Goal: Navigation & Orientation: Find specific page/section

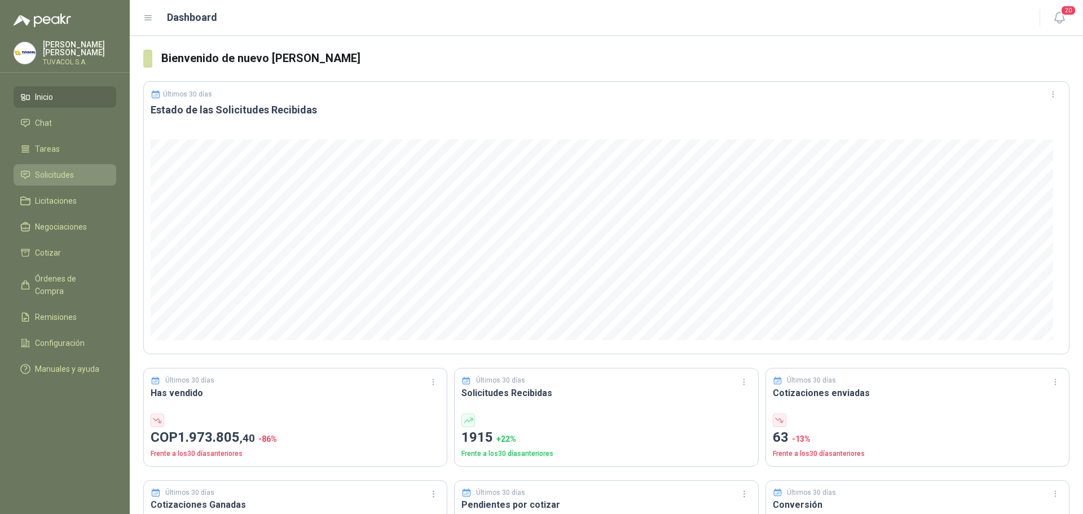
click at [86, 186] on link "Solicitudes" at bounding box center [65, 174] width 103 height 21
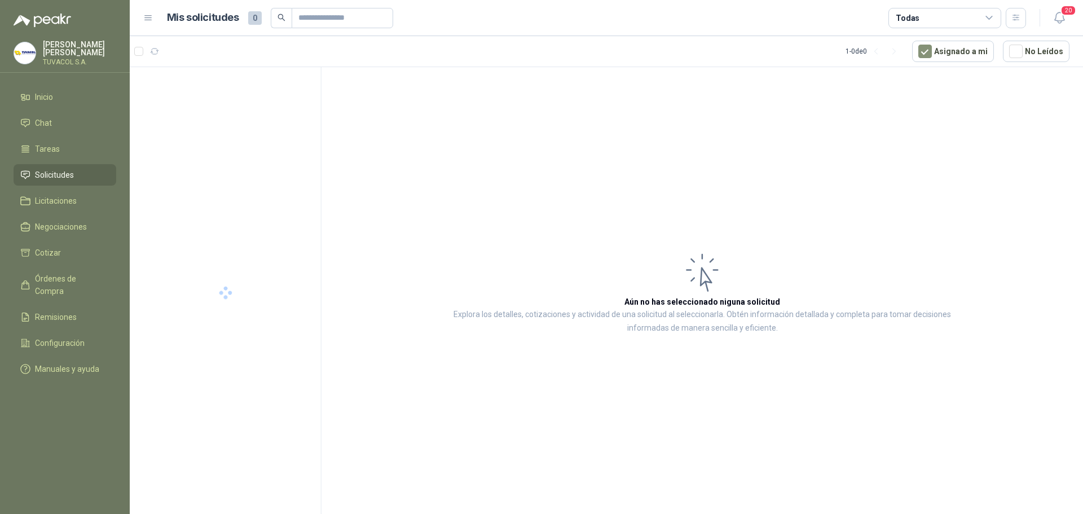
click at [944, 17] on div "Todas" at bounding box center [944, 18] width 113 height 20
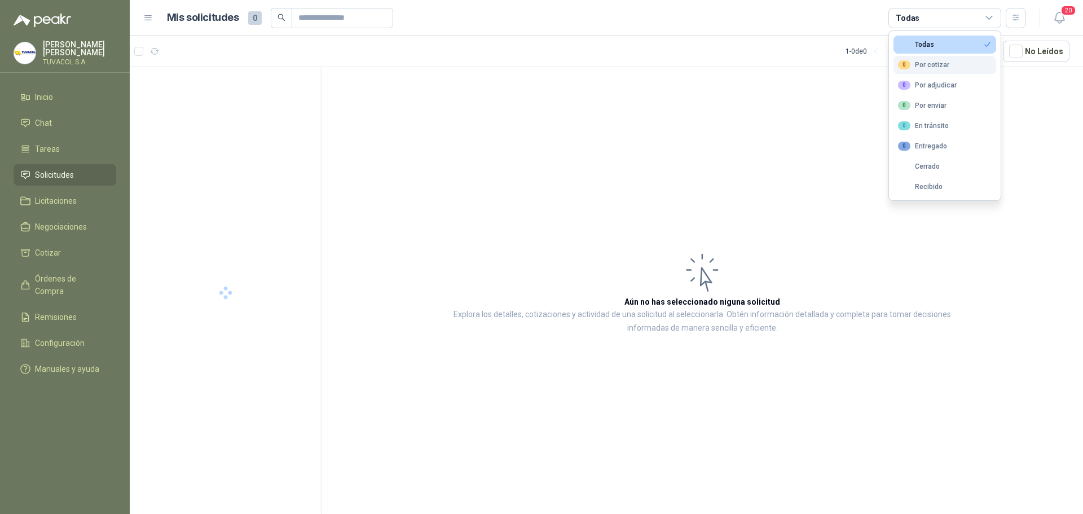
click at [937, 63] on div "0 Por cotizar" at bounding box center [923, 64] width 51 height 9
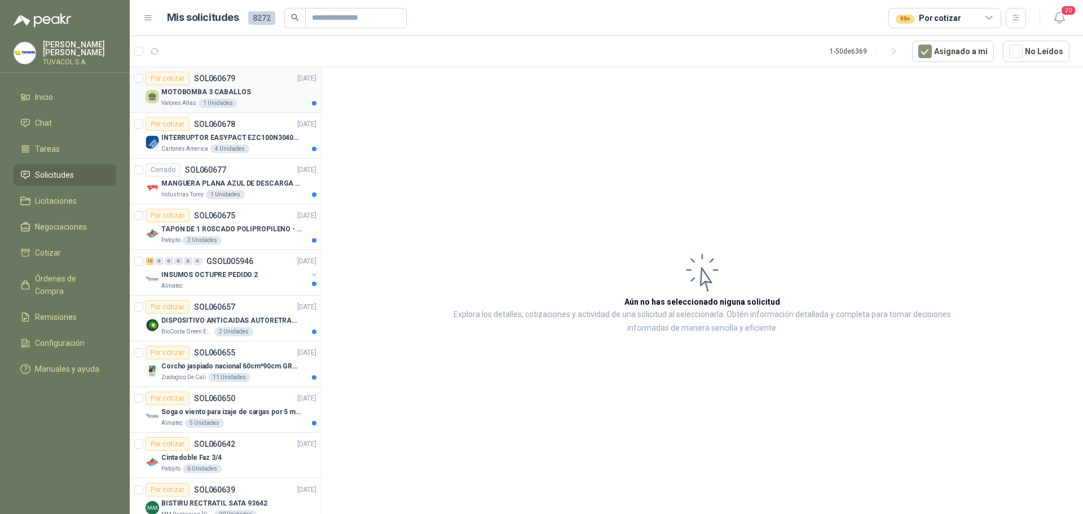
click at [240, 90] on p "MOTOBOMBA 3 CABALLOS" at bounding box center [206, 92] width 90 height 11
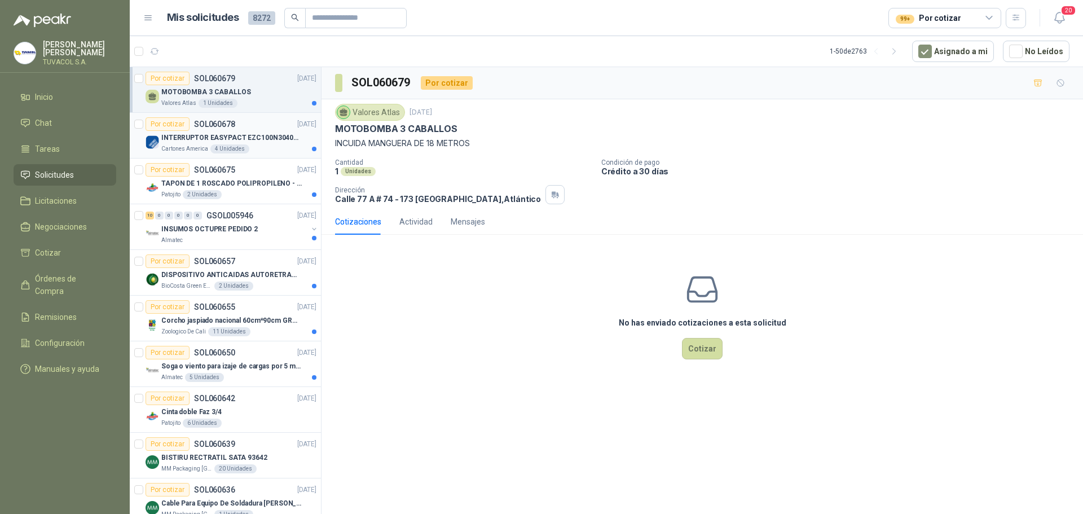
click at [279, 140] on p "INTERRUPTOR EASYPACT EZC100N3040C 40AMP 25K [PERSON_NAME]" at bounding box center [231, 138] width 140 height 11
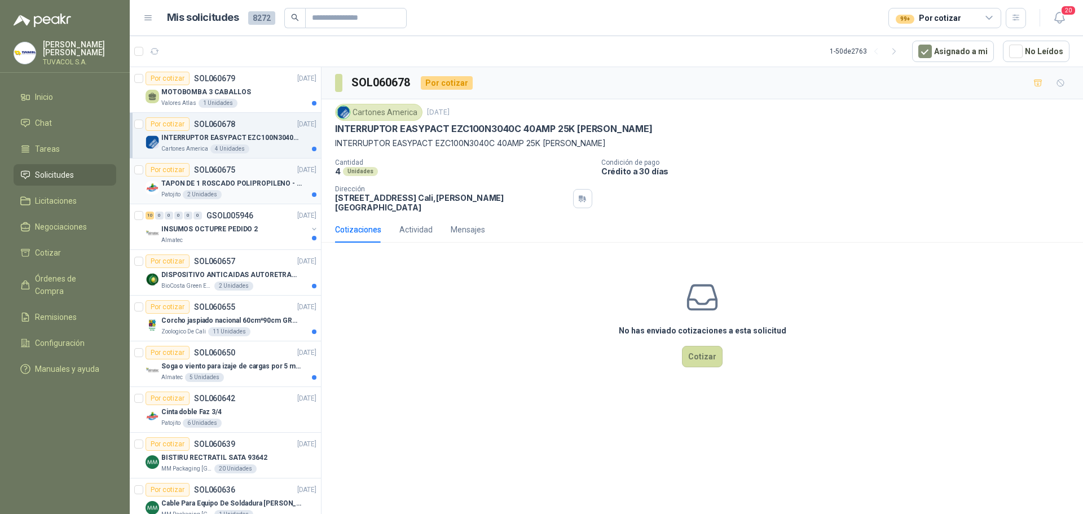
click at [272, 194] on div "Patojito 2 Unidades" at bounding box center [238, 194] width 155 height 9
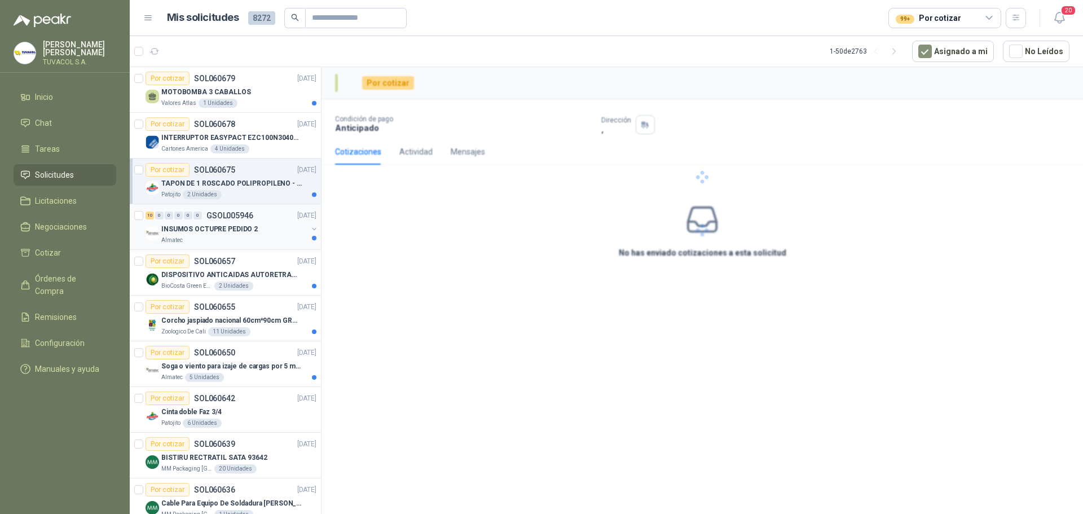
click at [281, 226] on div "INSUMOS OCTUPRE PEDIDO 2" at bounding box center [234, 229] width 146 height 14
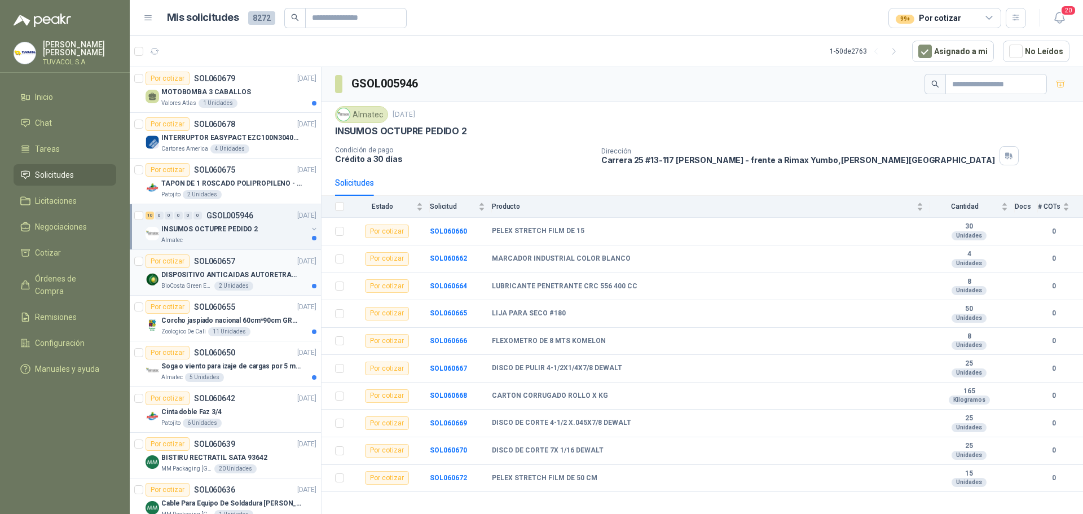
click at [248, 280] on p "DISPOSITIVO ANTICAIDAS AUTORETRACTIL" at bounding box center [231, 275] width 140 height 11
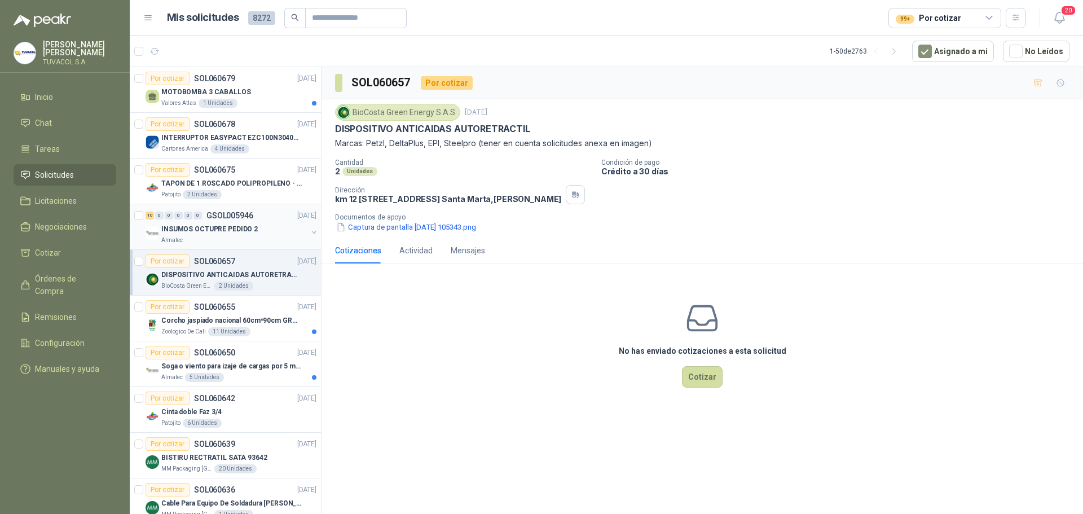
click at [246, 246] on div "10 0 0 0 0 0 GSOL005946 [DATE] INSUMOS OCTUPRE PEDIDO 2 Almatec" at bounding box center [225, 227] width 191 height 46
click at [257, 274] on p "DISPOSITIVO ANTICAIDAS AUTORETRACTIL" at bounding box center [231, 275] width 140 height 11
click at [254, 219] on div "10 0 0 0 0 0 GSOL005946 [DATE]" at bounding box center [232, 216] width 173 height 14
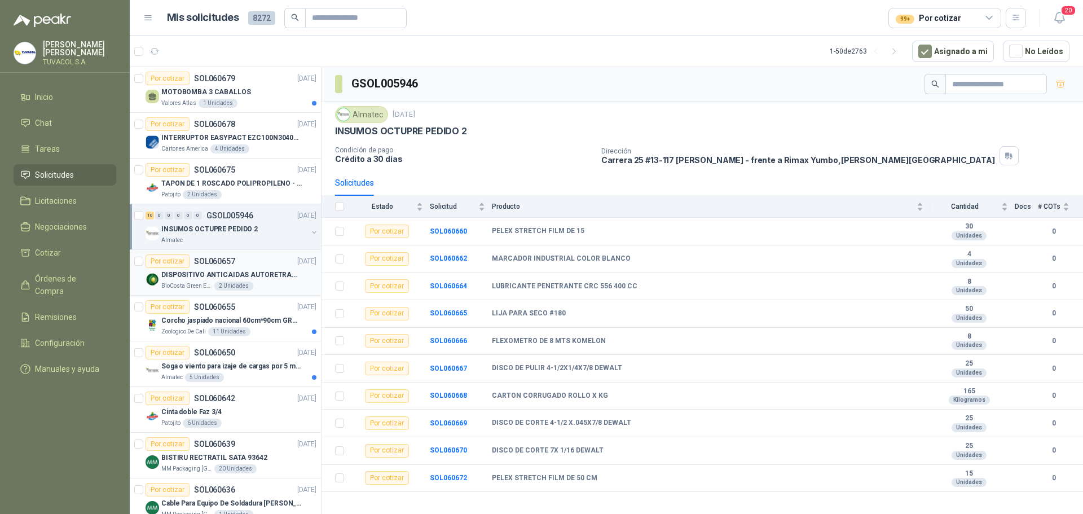
click at [234, 288] on div "2 Unidades" at bounding box center [233, 285] width 39 height 9
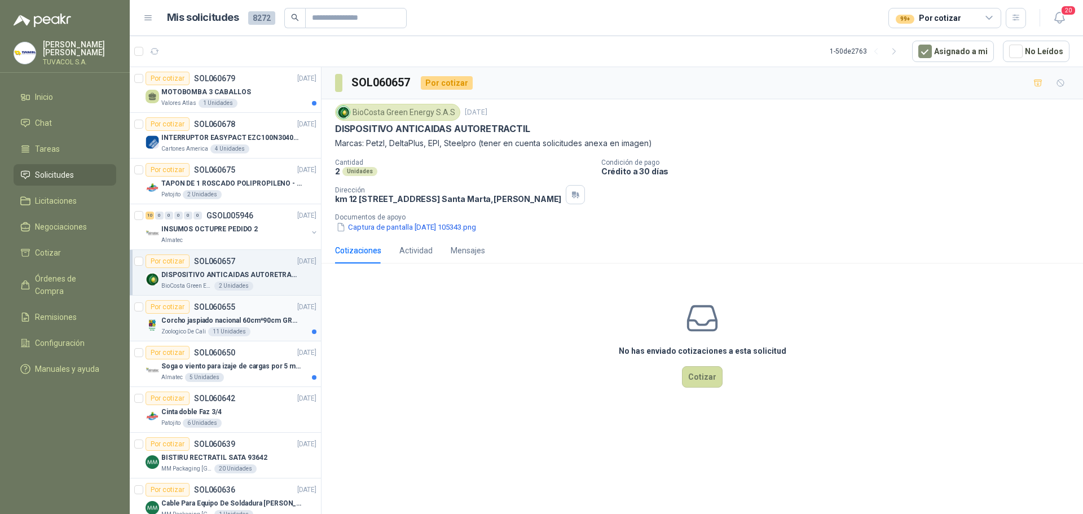
click at [252, 314] on div "Corcho jaspiado nacional 60cm*90cm GROSOR 8MM" at bounding box center [238, 321] width 155 height 14
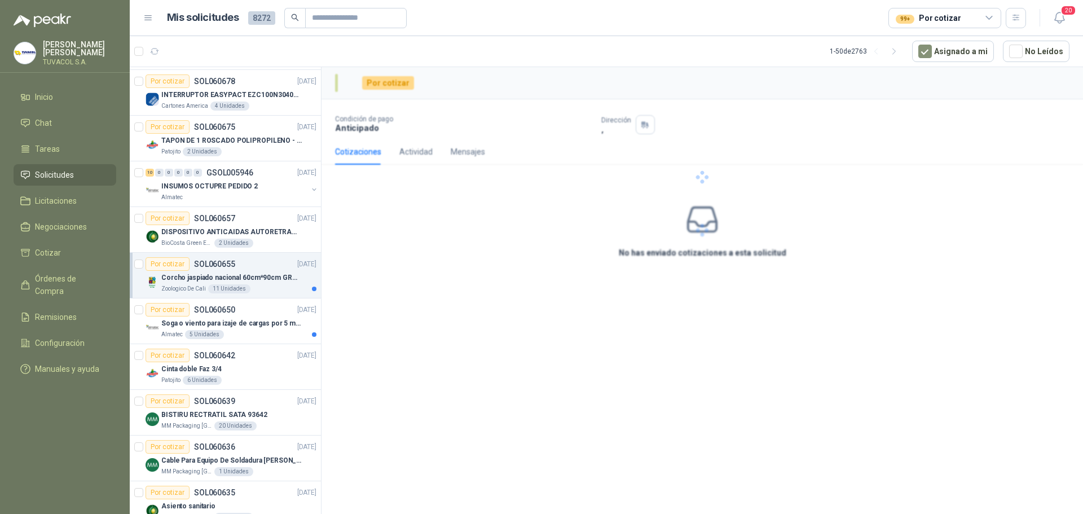
scroll to position [113, 0]
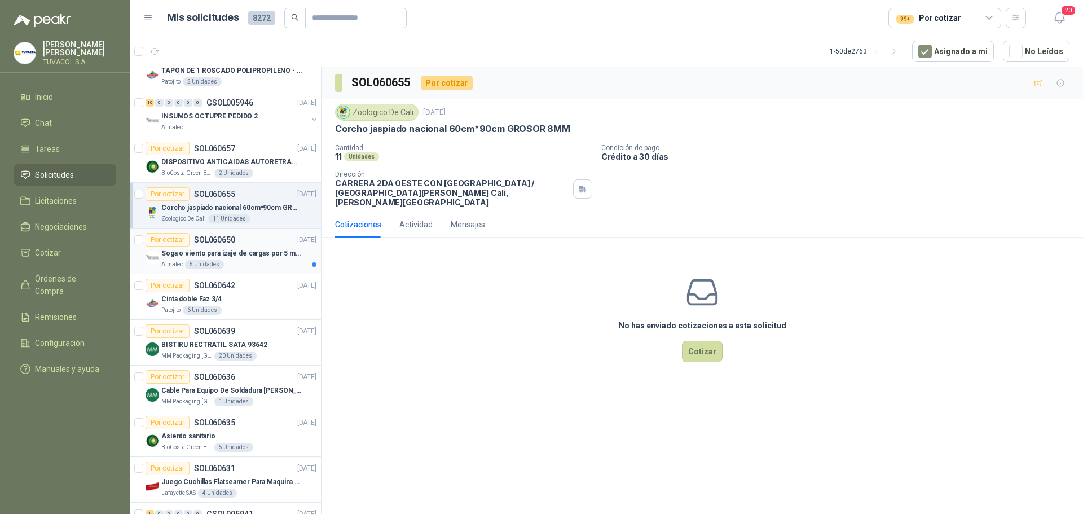
click at [239, 256] on p "Soga o viento para izaje de cargas por 5 metros" at bounding box center [231, 253] width 140 height 11
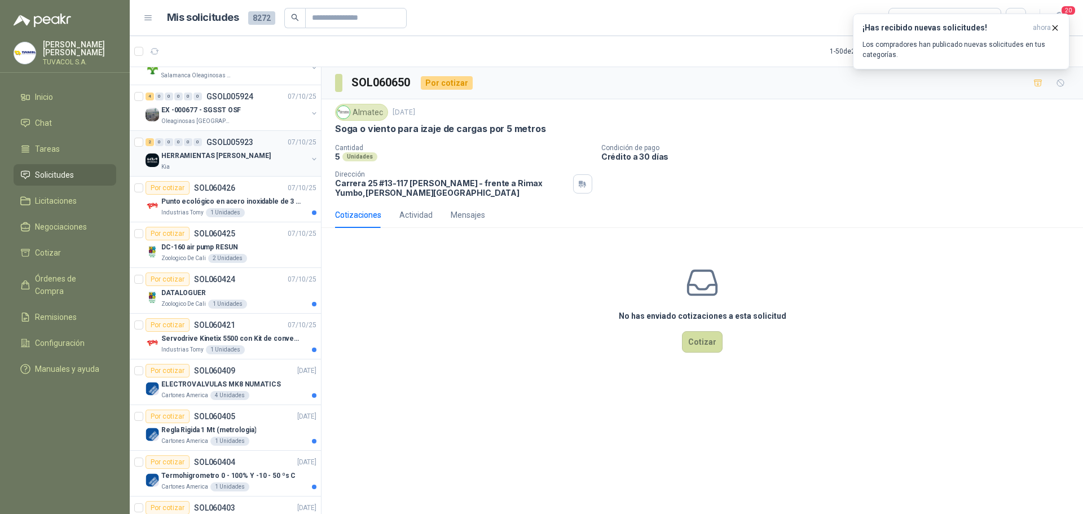
scroll to position [1173, 0]
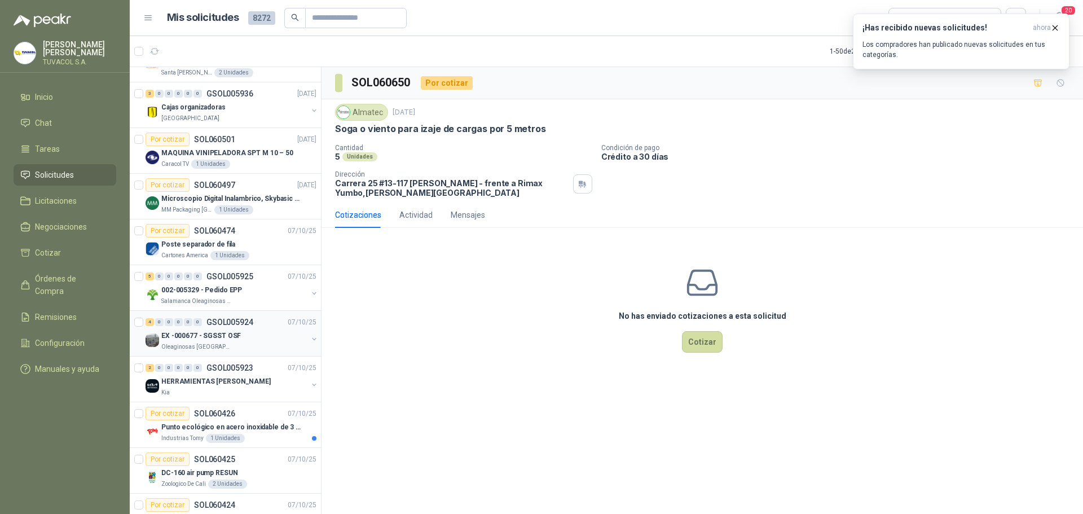
click at [252, 337] on div "EX -000677 - SGSST OSF" at bounding box center [234, 336] width 146 height 14
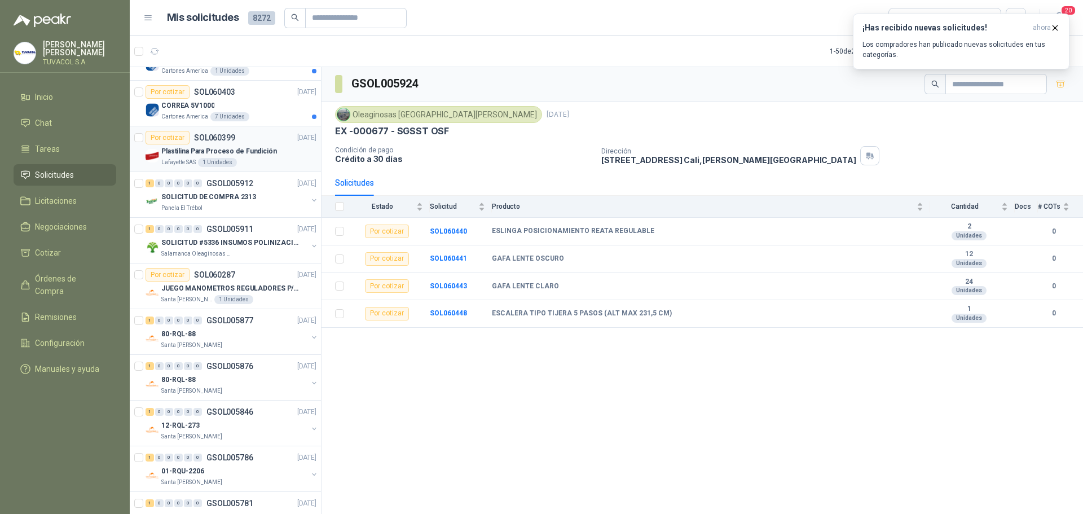
scroll to position [1850, 0]
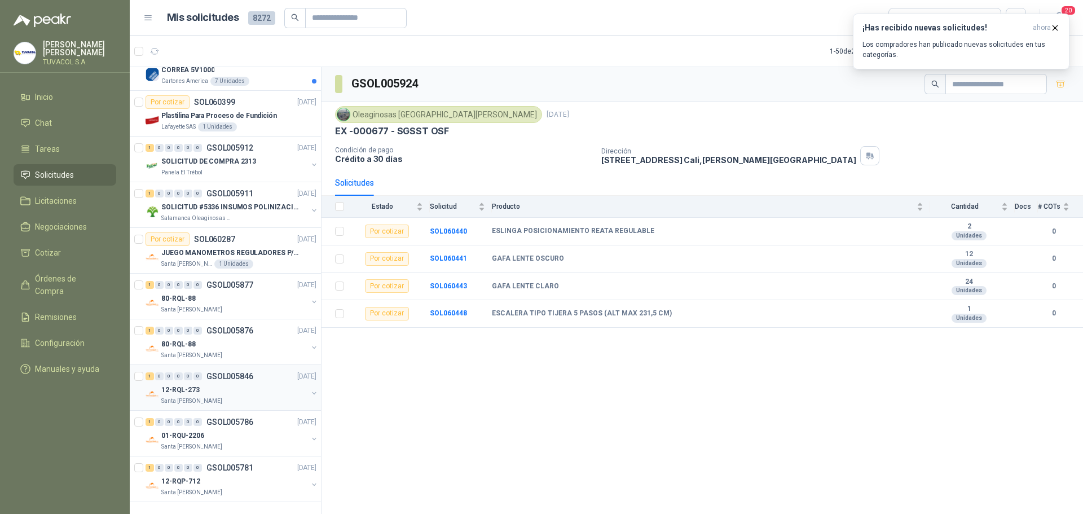
click at [255, 386] on div "12-RQL-273" at bounding box center [234, 390] width 146 height 14
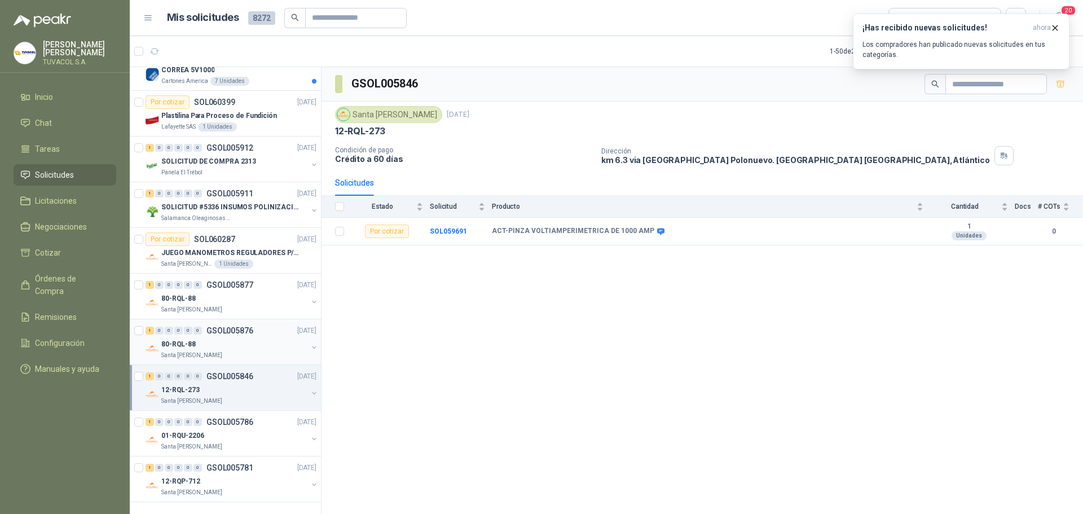
click at [246, 347] on div "80-RQL-88" at bounding box center [234, 344] width 146 height 14
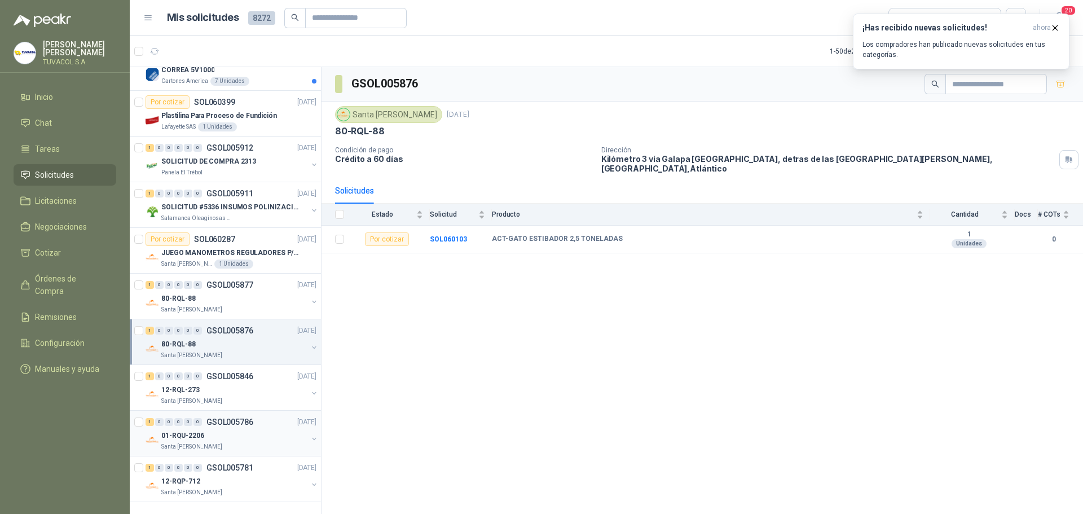
click at [249, 428] on div "1 0 0 0 0 0 GSOL005786 [DATE]" at bounding box center [232, 422] width 173 height 14
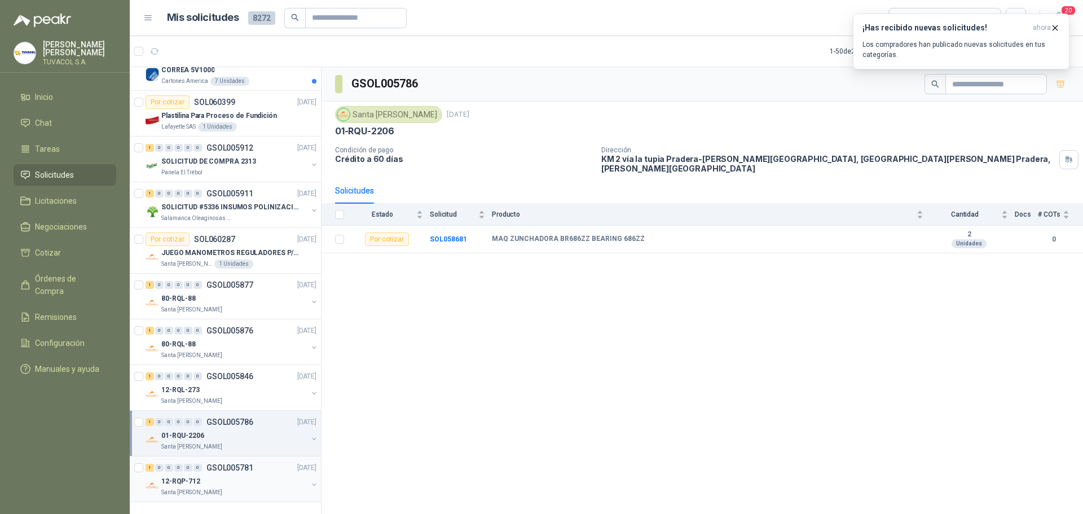
click at [253, 465] on div "1 0 0 0 0 0 GSOL005781 [DATE]" at bounding box center [232, 468] width 173 height 14
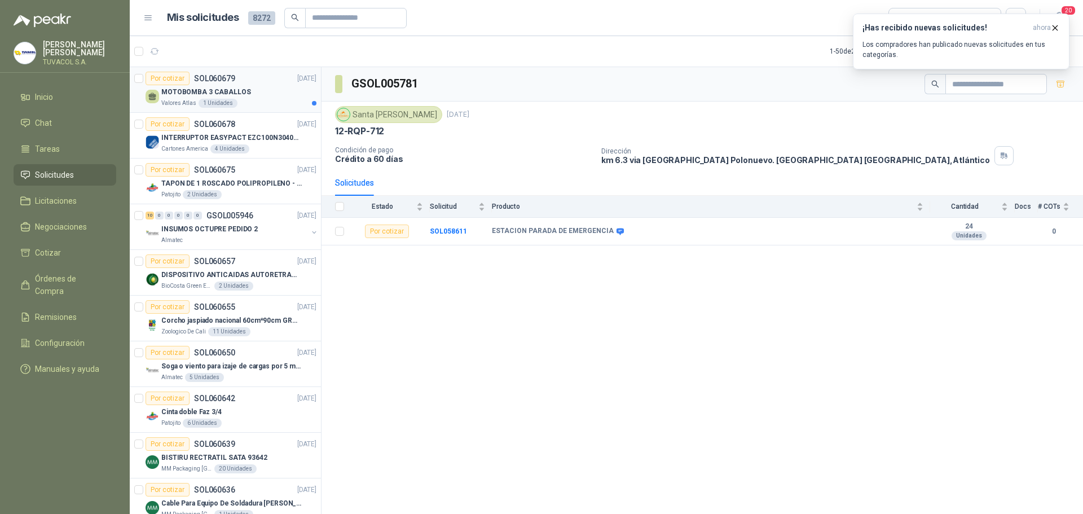
click at [222, 89] on p "MOTOBOMBA 3 CABALLOS" at bounding box center [206, 92] width 90 height 11
